Goal: Task Accomplishment & Management: Use online tool/utility

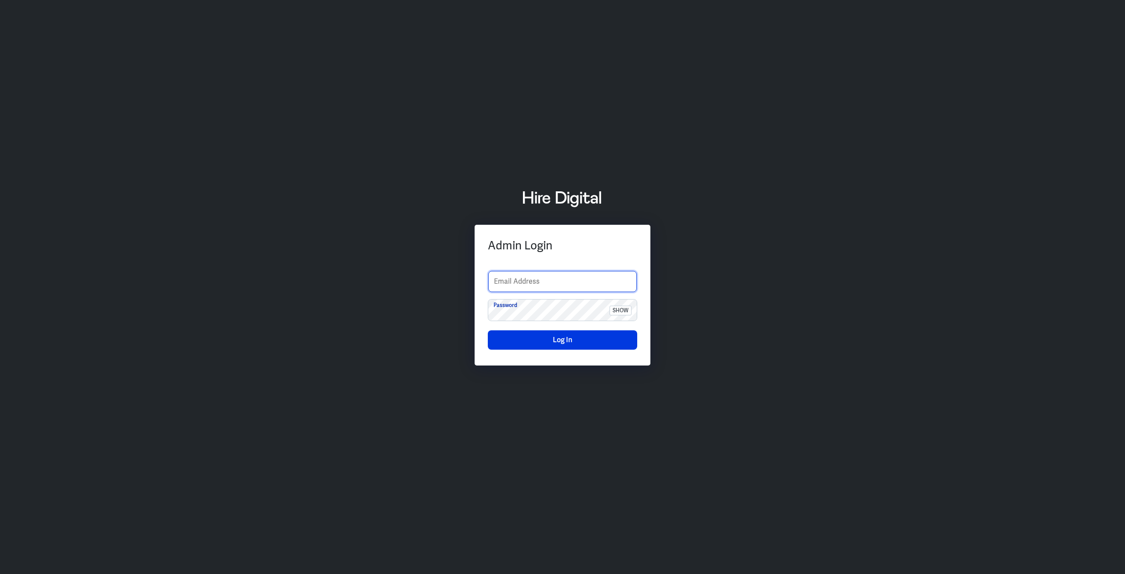
click at [504, 278] on input "text" at bounding box center [562, 281] width 149 height 21
click at [510, 238] on div "Admin Login" at bounding box center [562, 245] width 149 height 15
click at [511, 281] on input "text" at bounding box center [562, 281] width 149 height 21
type input "boltadmin"
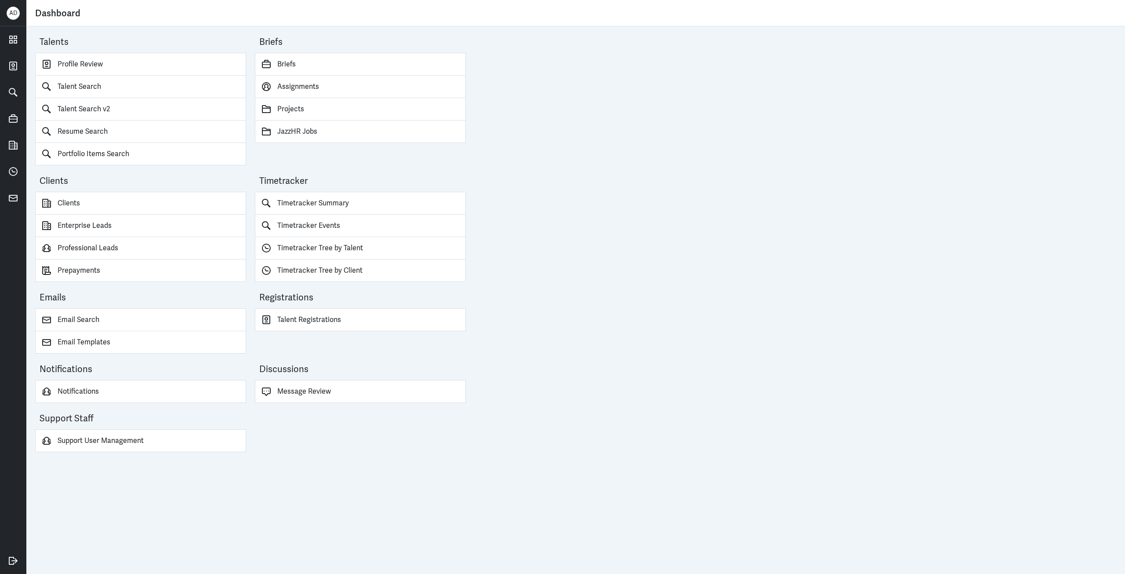
click at [774, 289] on div "Talents Profile Review Talent Search Talent Search v2 Resume Search Portfolio I…" at bounding box center [575, 299] width 1099 height 547
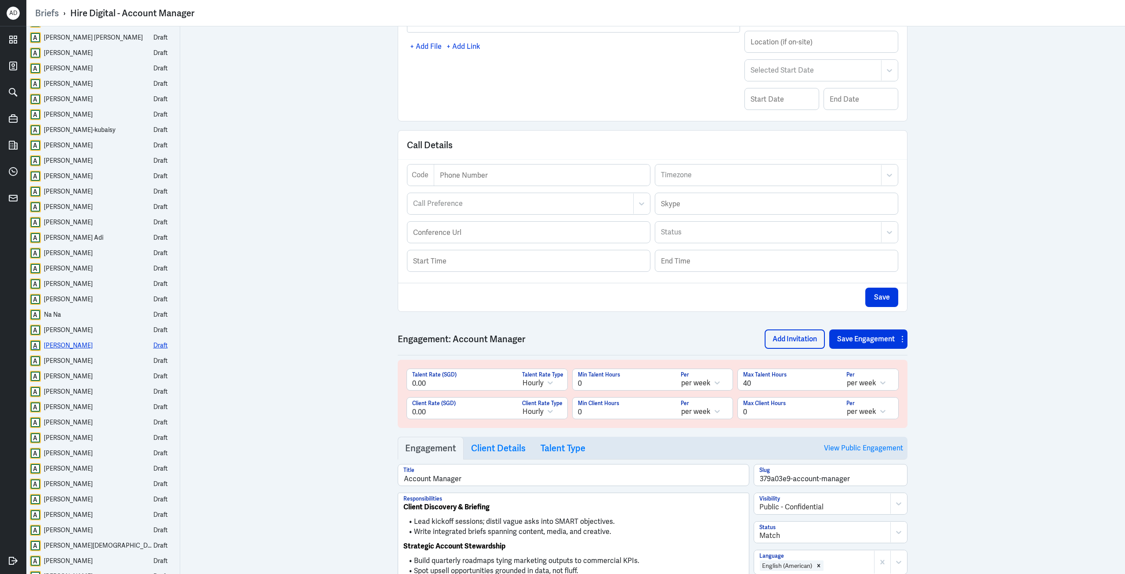
scroll to position [393, 0]
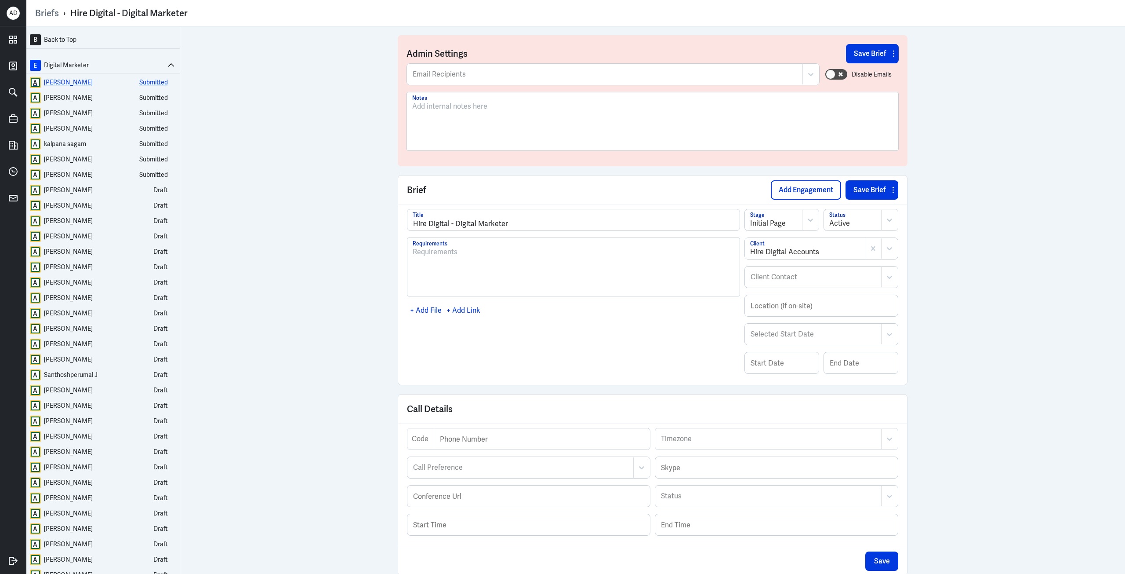
click at [86, 81] on link "A Nisha Das Submitted" at bounding box center [103, 82] width 147 height 11
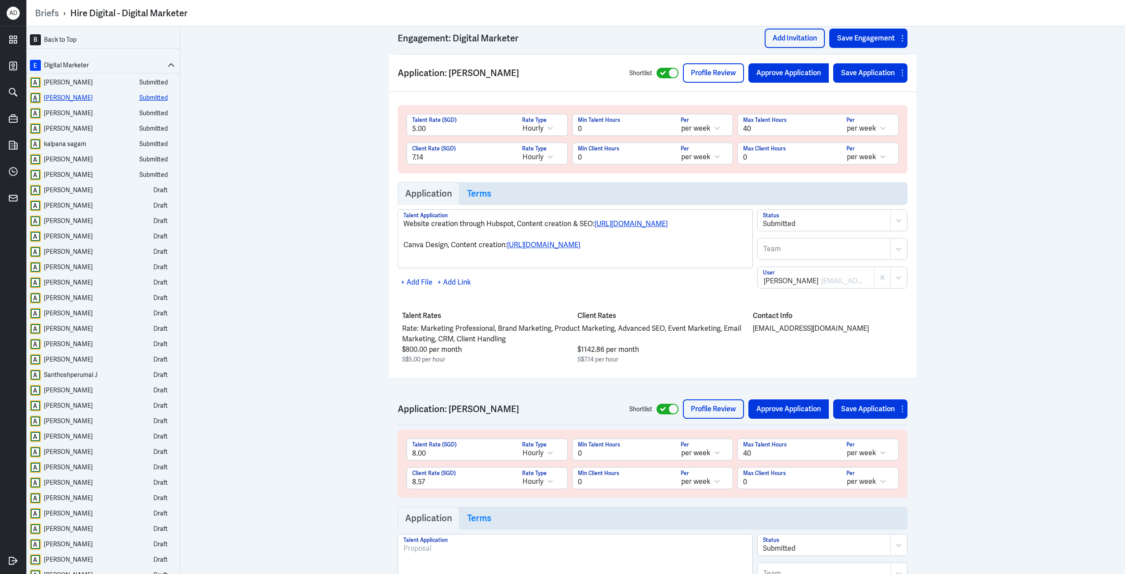
scroll to position [1227, 0]
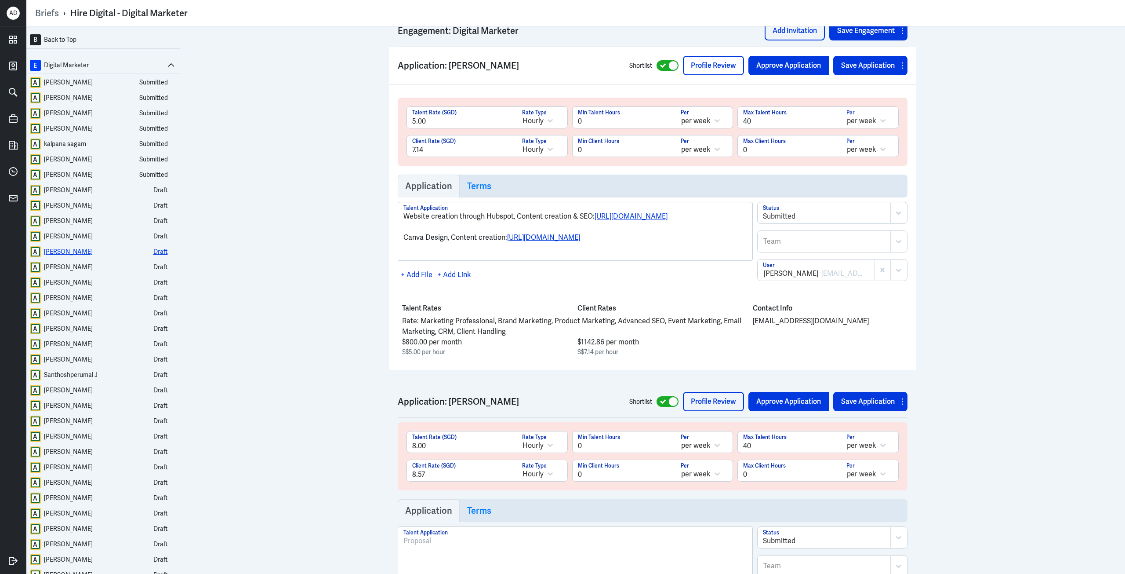
click at [64, 247] on div "Satheesh eediga" at bounding box center [68, 251] width 49 height 11
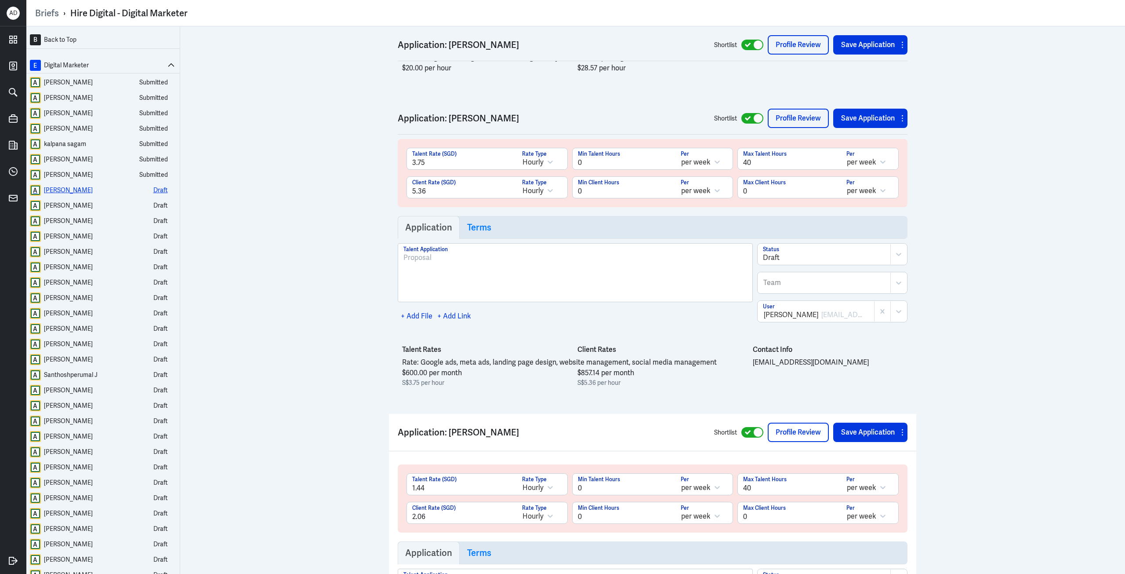
click at [62, 193] on div "Pushpendra Gautam" at bounding box center [68, 190] width 49 height 11
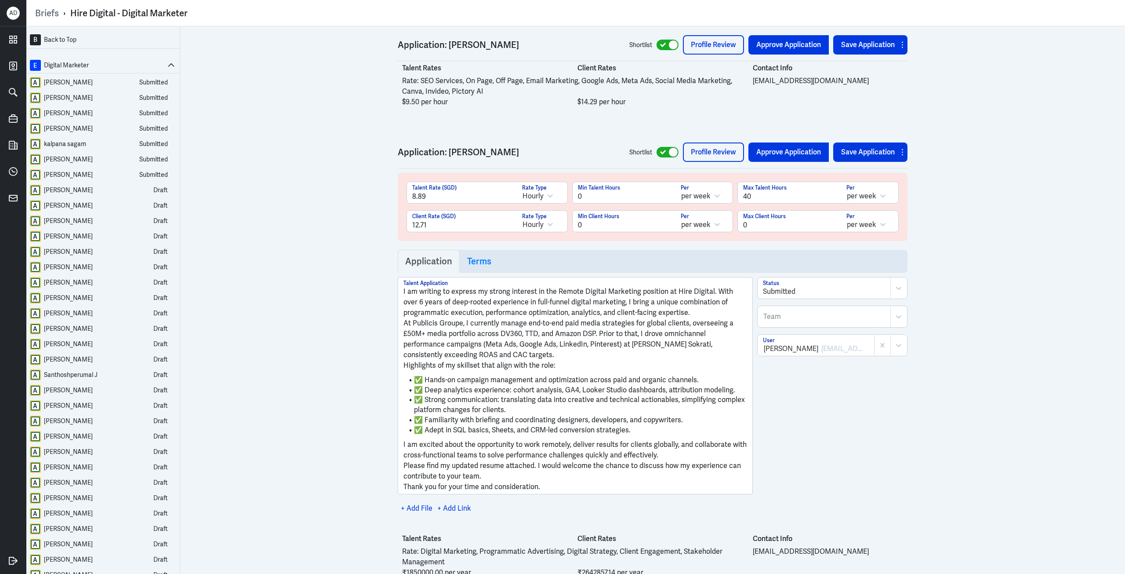
scroll to position [3081, 0]
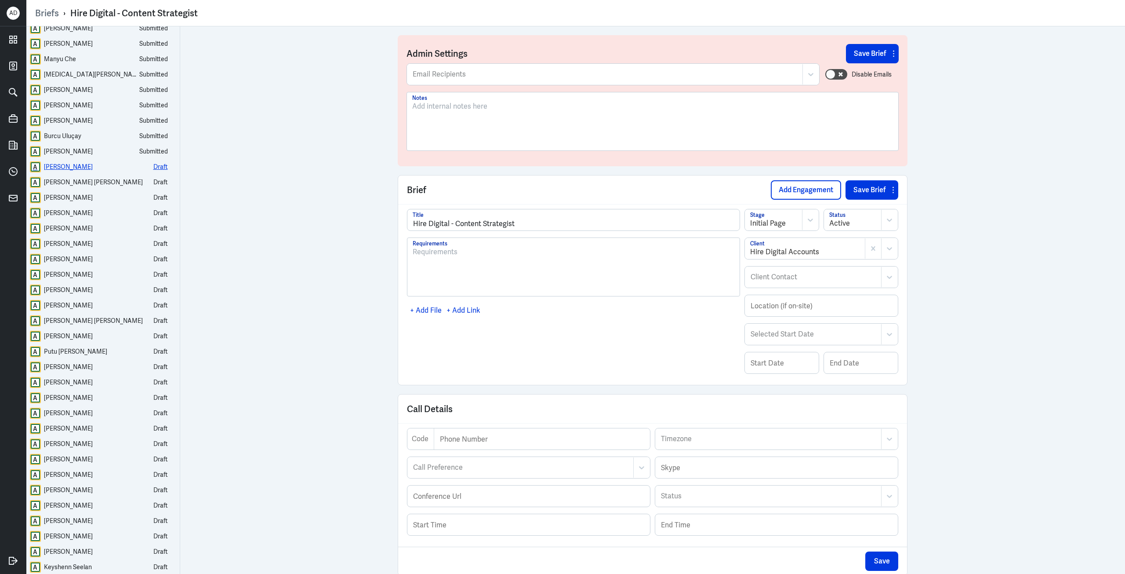
scroll to position [209, 0]
click at [56, 163] on div "[PERSON_NAME]" at bounding box center [68, 165] width 49 height 11
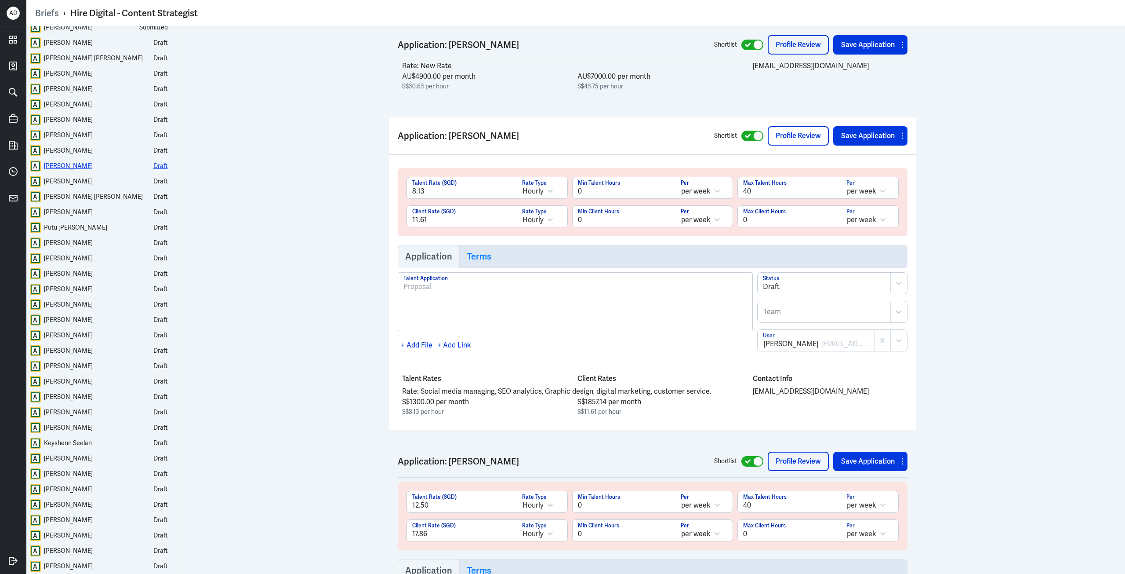
scroll to position [7732, 0]
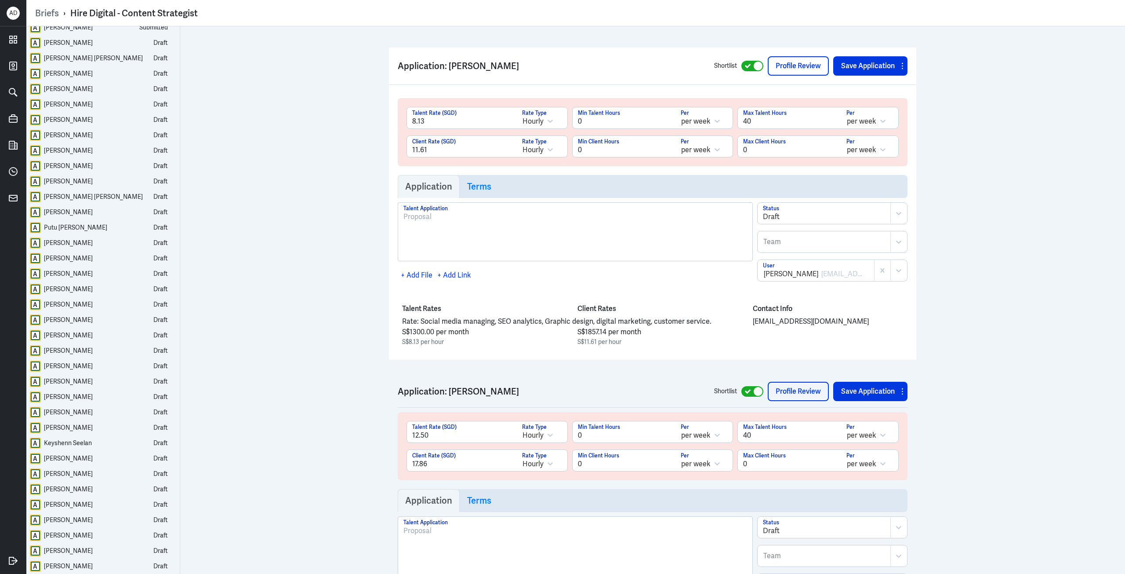
click at [73, 66] on li "A [PERSON_NAME] Draft" at bounding box center [102, 73] width 153 height 15
click at [66, 72] on div "[PERSON_NAME]" at bounding box center [68, 73] width 49 height 11
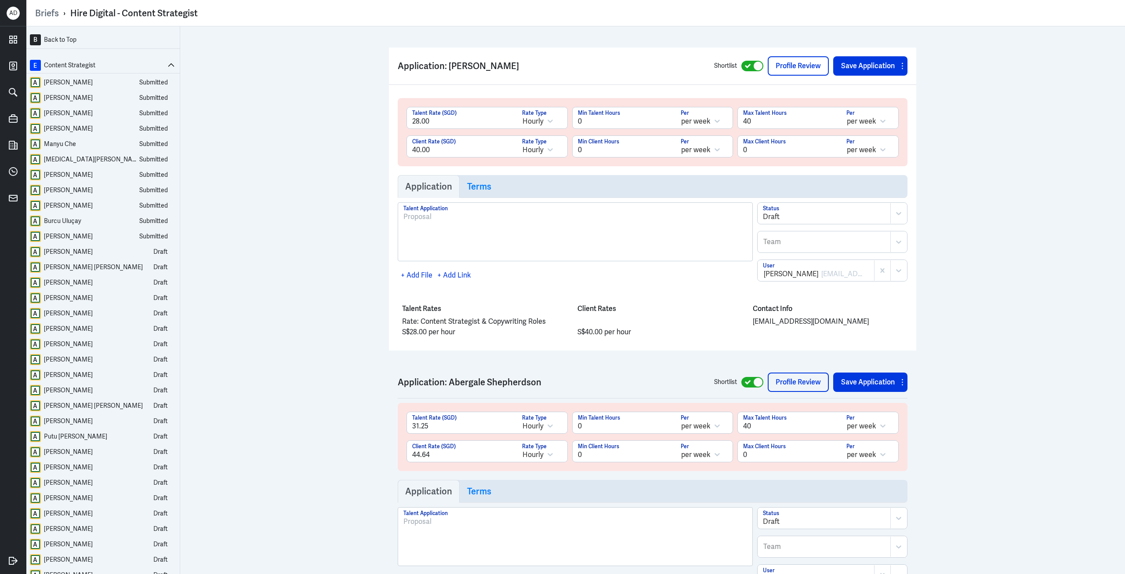
click at [67, 75] on li "E Content Strategist A [PERSON_NAME] Submitted A [PERSON_NAME] Submitted A [PER…" at bounding box center [102, 420] width 153 height 725
click at [69, 83] on div "[PERSON_NAME]" at bounding box center [68, 82] width 49 height 11
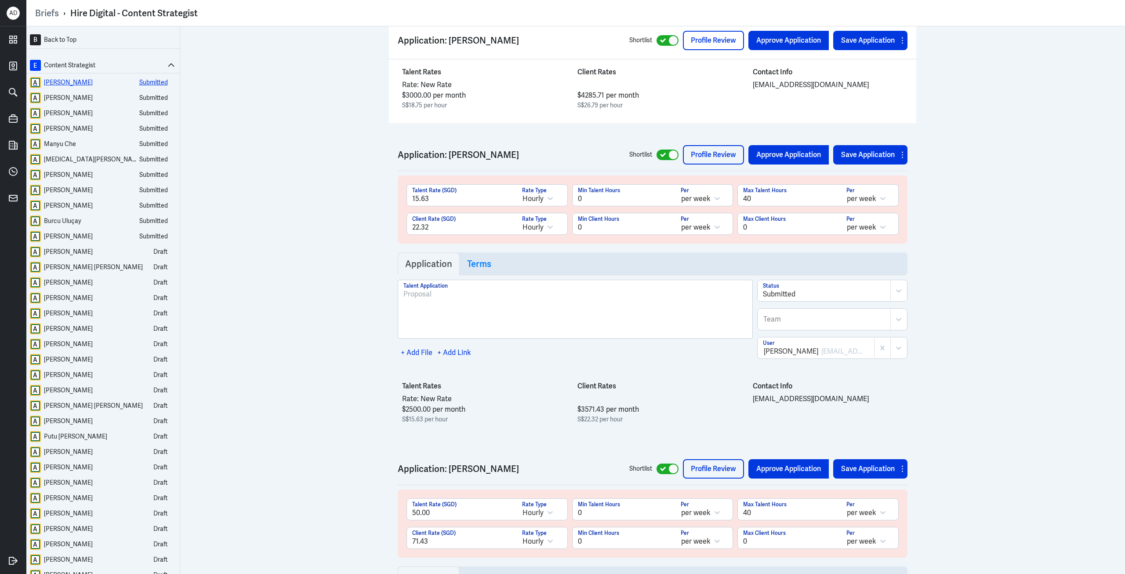
scroll to position [1525, 0]
